Goal: Task Accomplishment & Management: Use online tool/utility

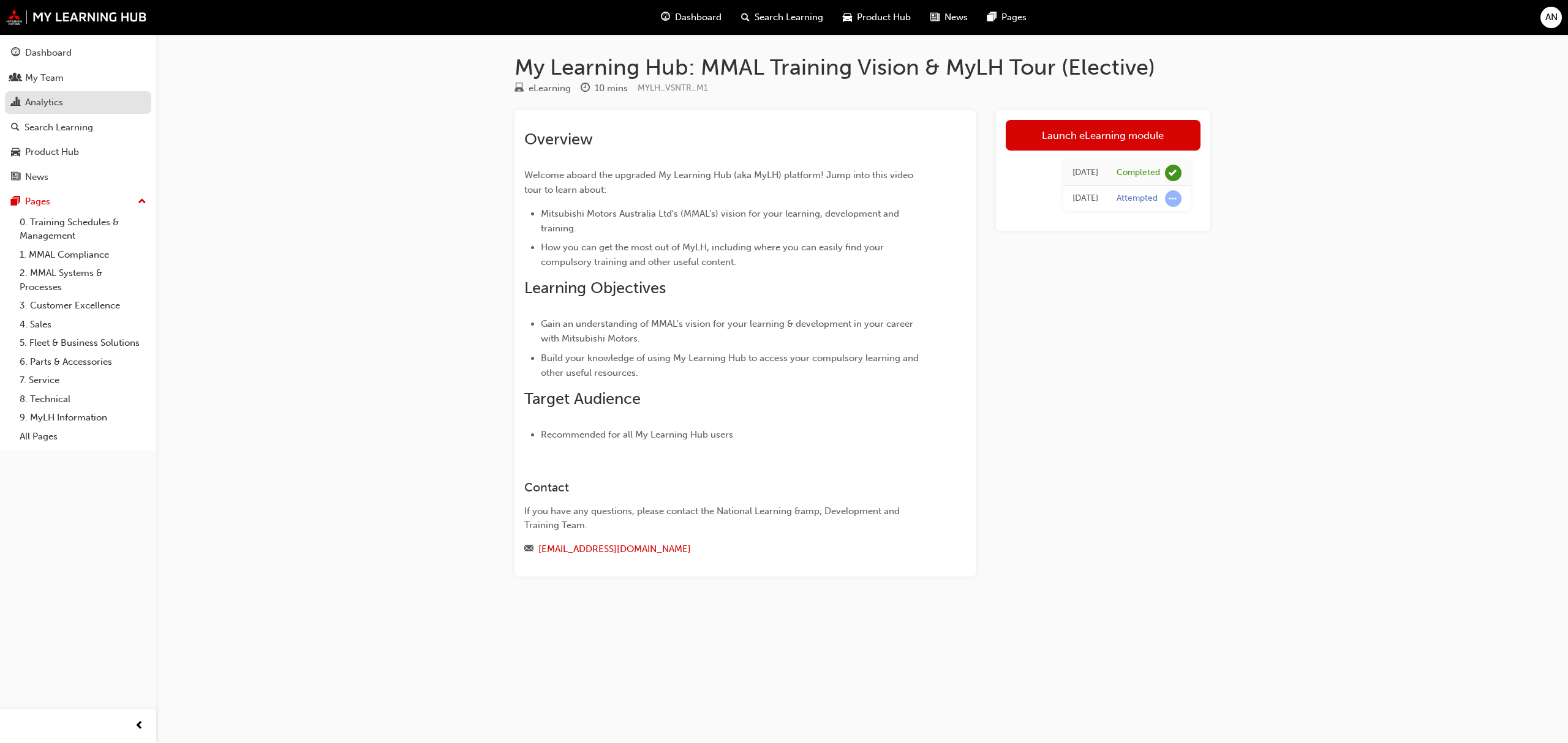
click at [52, 106] on div "Analytics" at bounding box center [43, 103] width 38 height 14
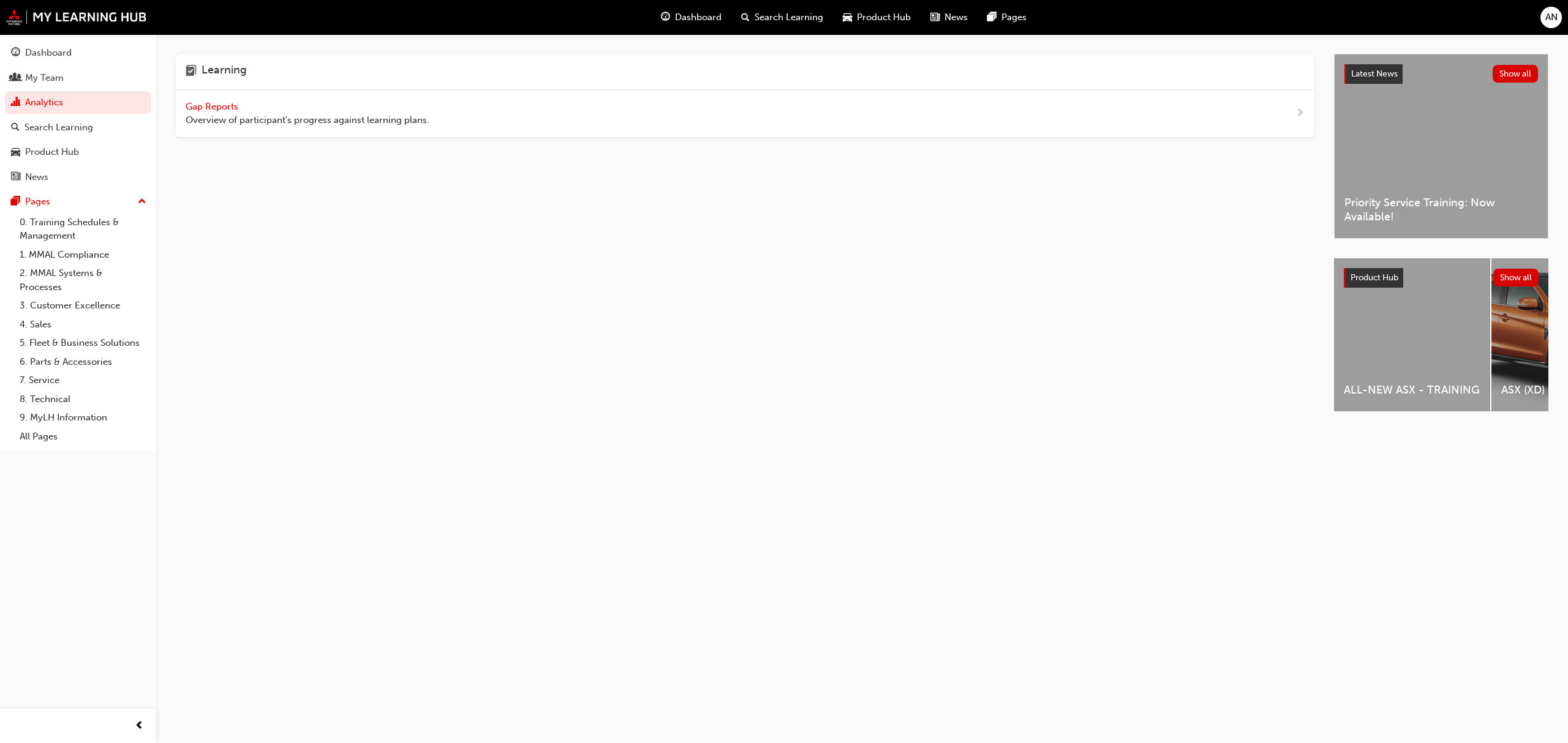
click at [231, 110] on span "Gap Reports" at bounding box center [213, 106] width 55 height 11
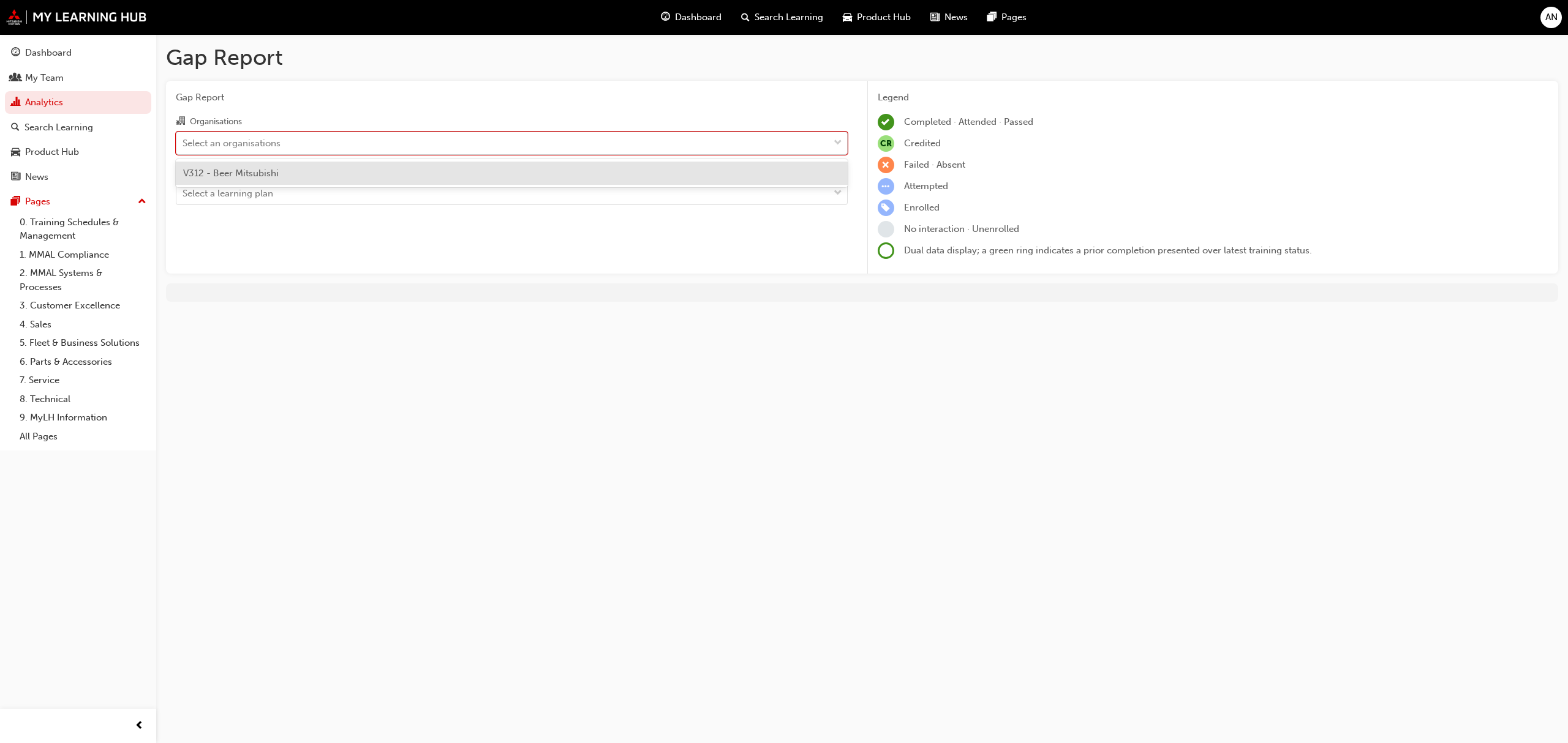
click at [831, 145] on div at bounding box center [837, 143] width 19 height 22
click at [184, 145] on input "Organisations option V312 - Beer Mitsubishi focused, 1 of 1. 1 result available…" at bounding box center [183, 143] width 1 height 11
click at [699, 174] on div "V312 - Beer Mitsubishi" at bounding box center [512, 173] width 672 height 24
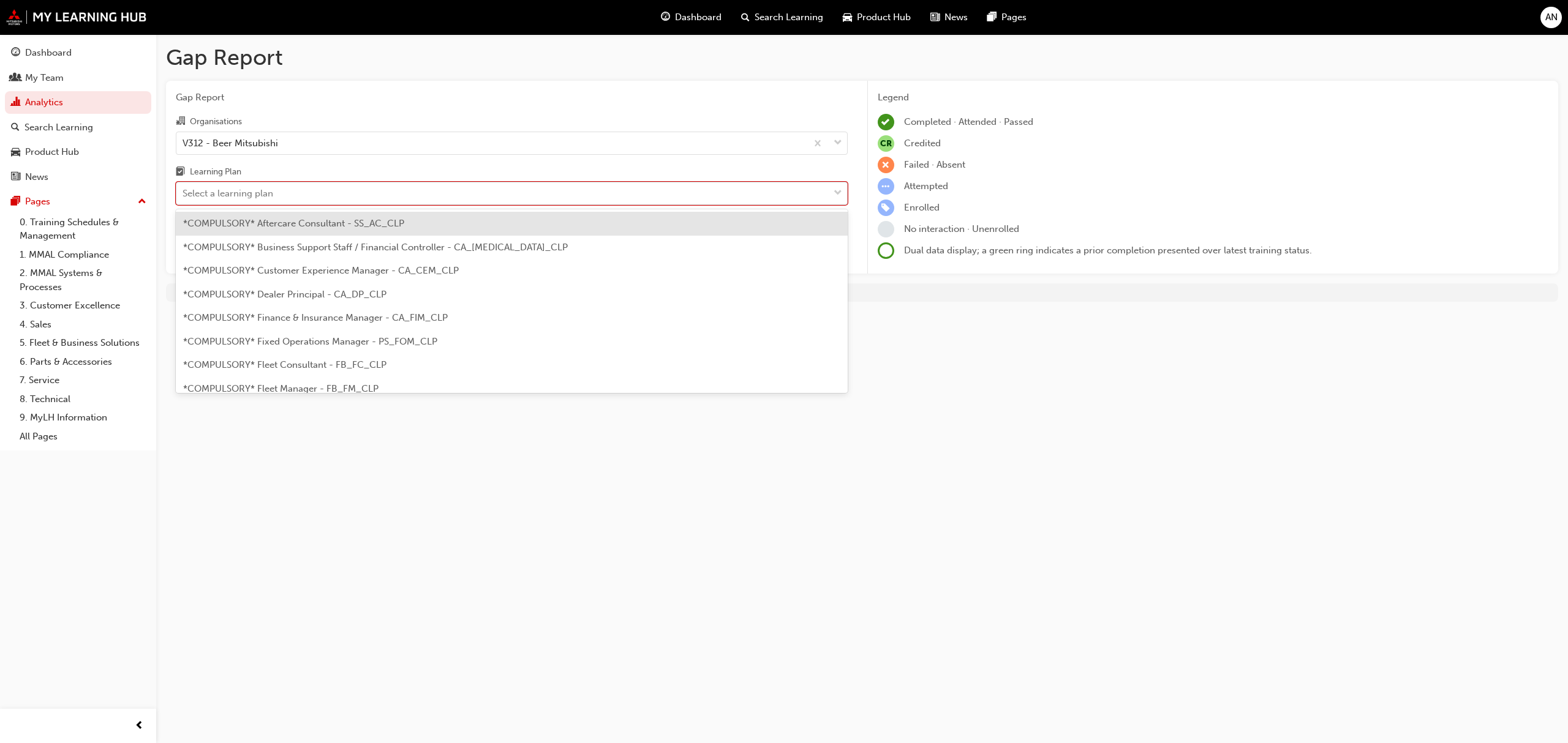
click at [838, 193] on span "down-icon" at bounding box center [838, 193] width 9 height 16
click at [184, 193] on input "Learning Plan option *COMPULSORY* Aftercare Consultant - SS_AC_CLP focused, 1 o…" at bounding box center [183, 193] width 1 height 11
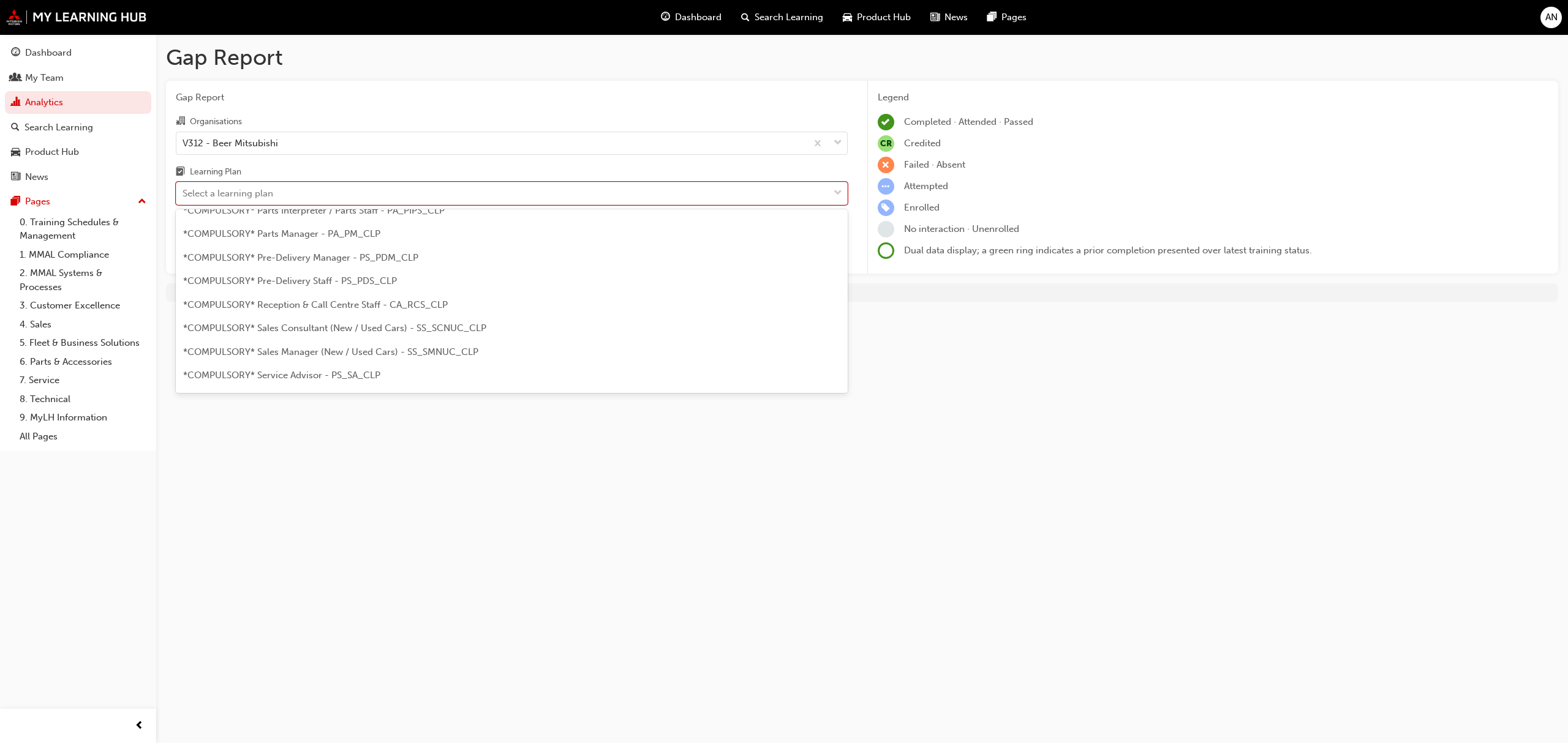
scroll to position [293, 0]
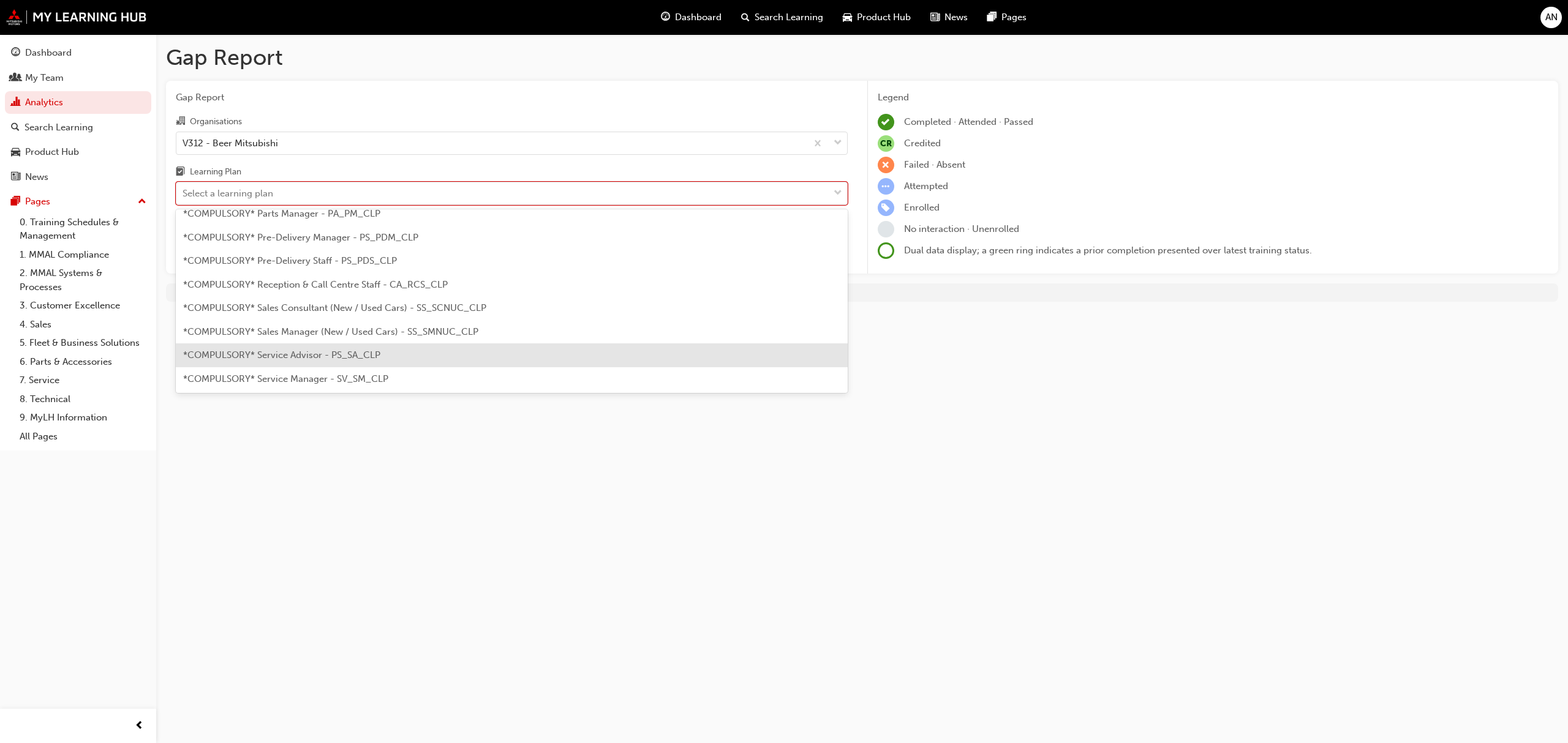
click at [324, 354] on span "*COMPULSORY* Service Advisor - PS_SA_CLP" at bounding box center [282, 355] width 197 height 11
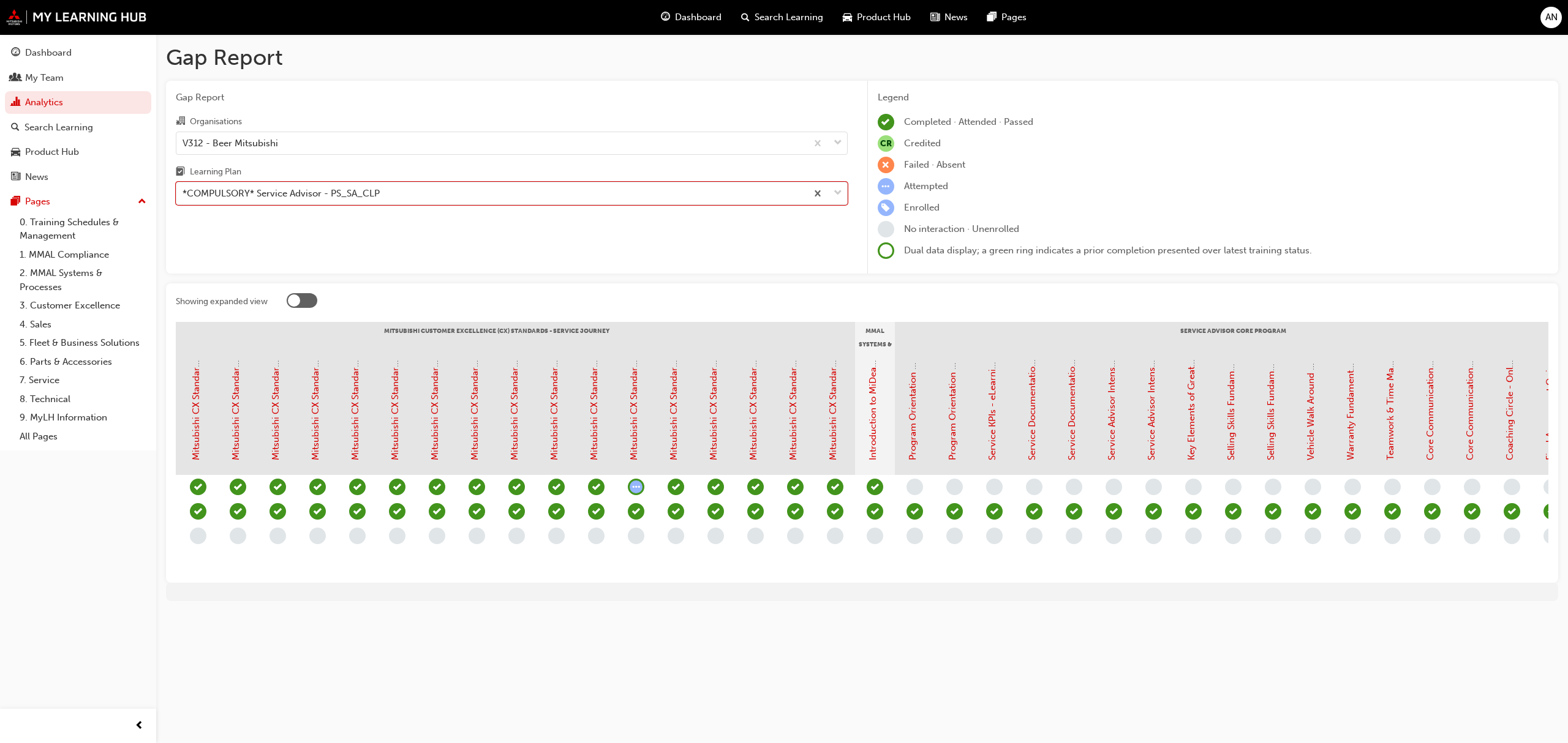
scroll to position [0, 618]
